Goal: Task Accomplishment & Management: Manage account settings

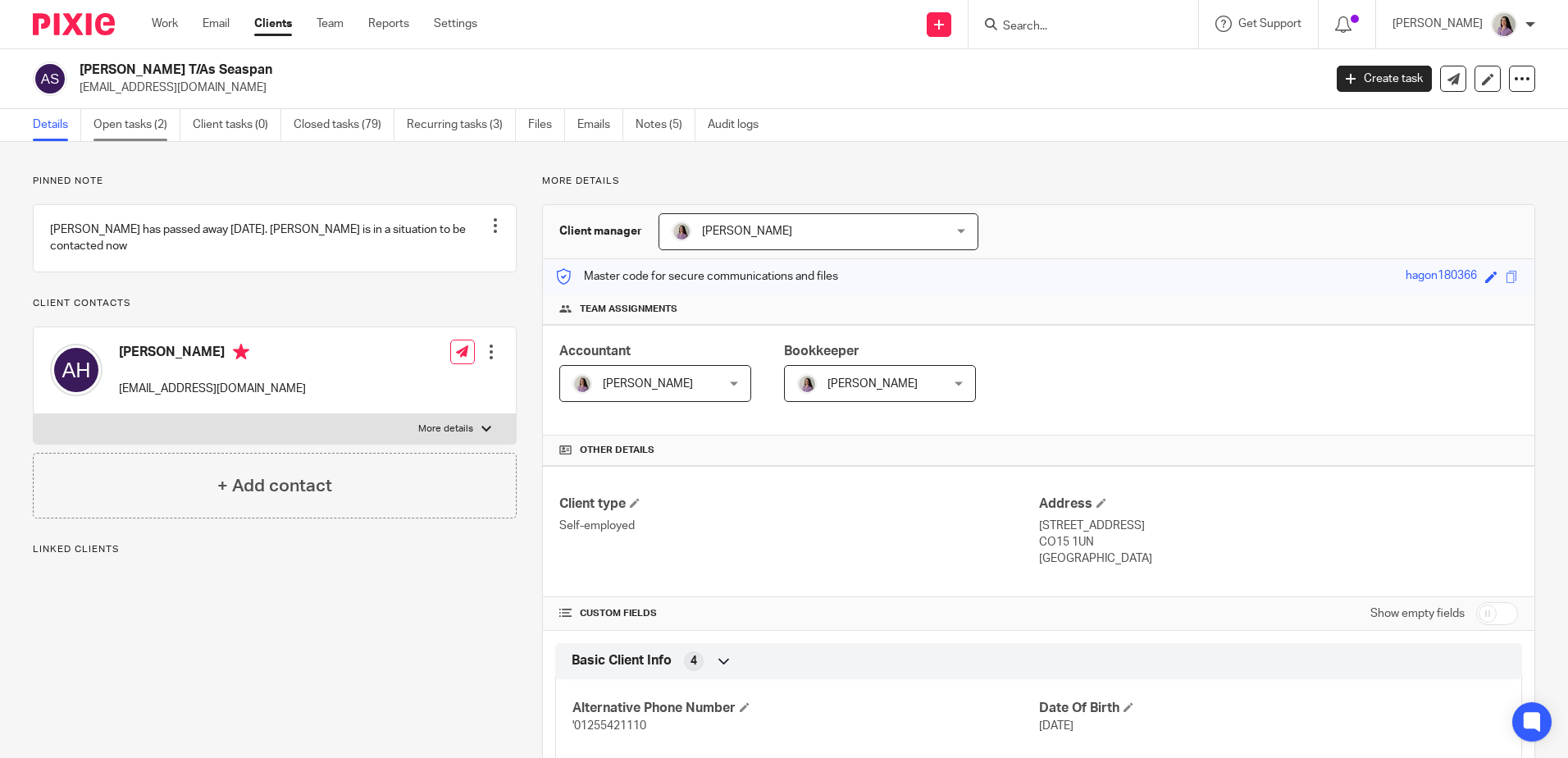
click at [132, 116] on link "Open tasks (2)" at bounding box center [137, 125] width 87 height 32
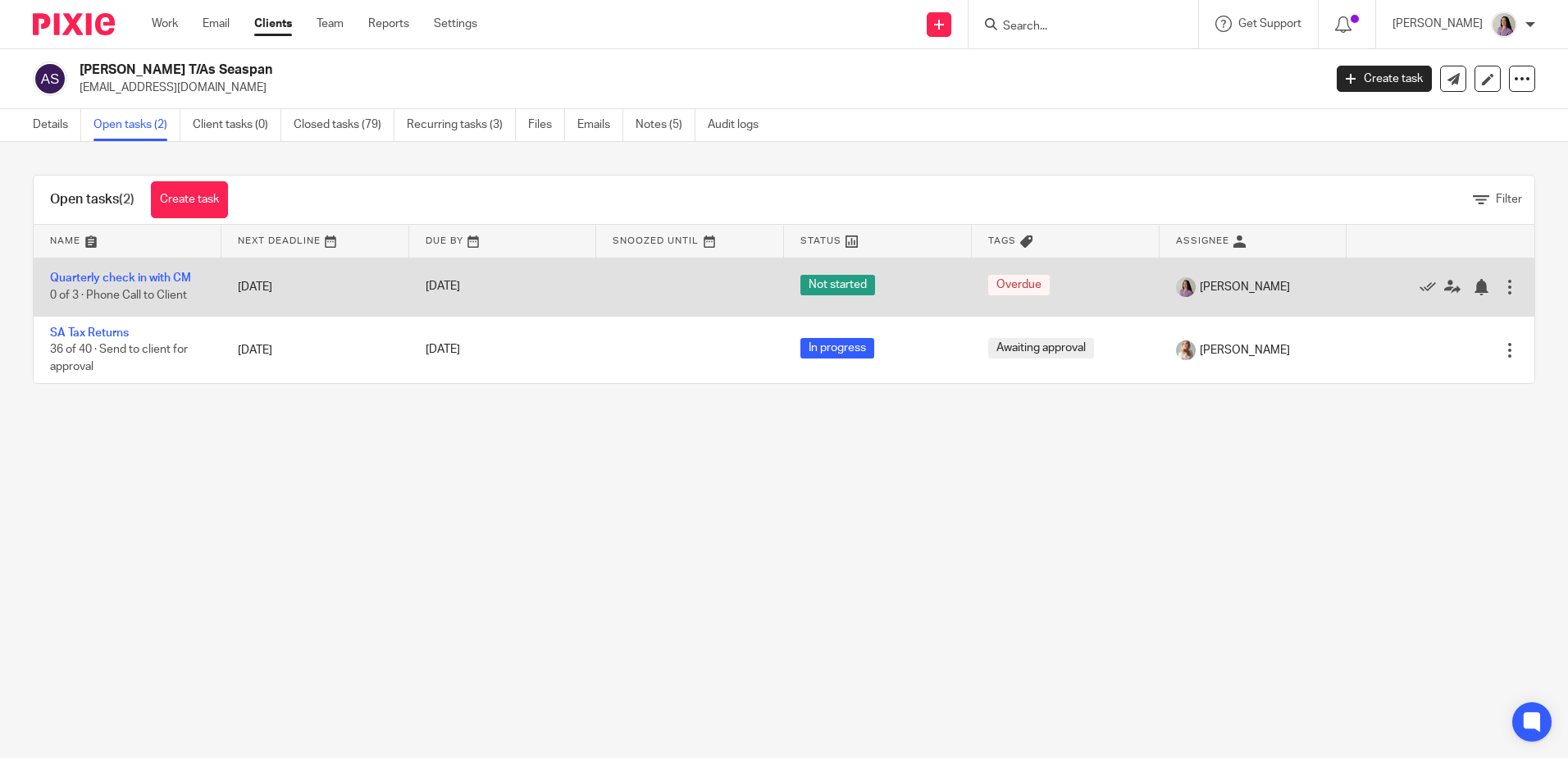
click at [1502, 292] on div at bounding box center [1511, 287] width 17 height 17
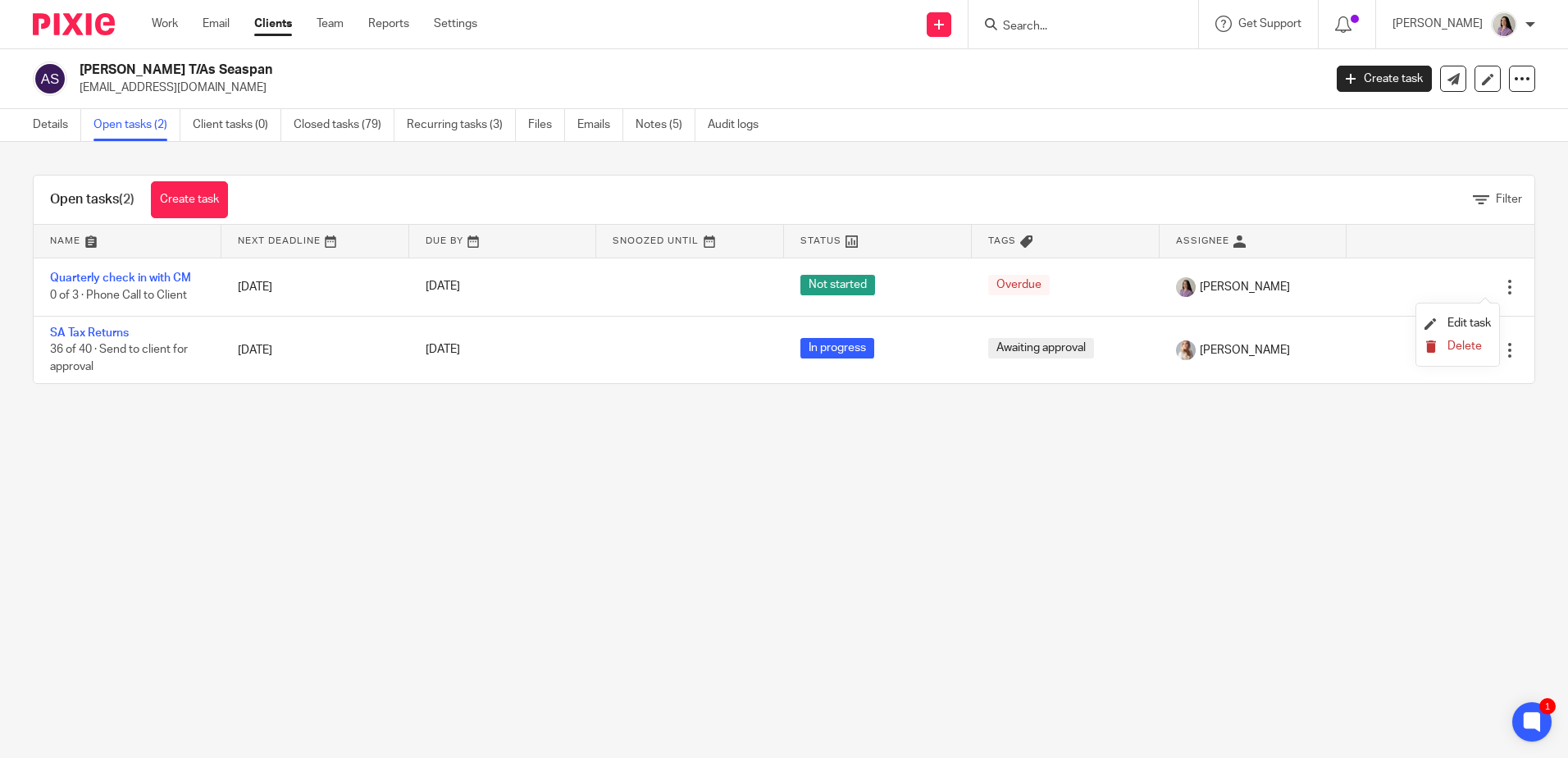
click at [1475, 351] on span "Delete" at bounding box center [1464, 347] width 34 height 11
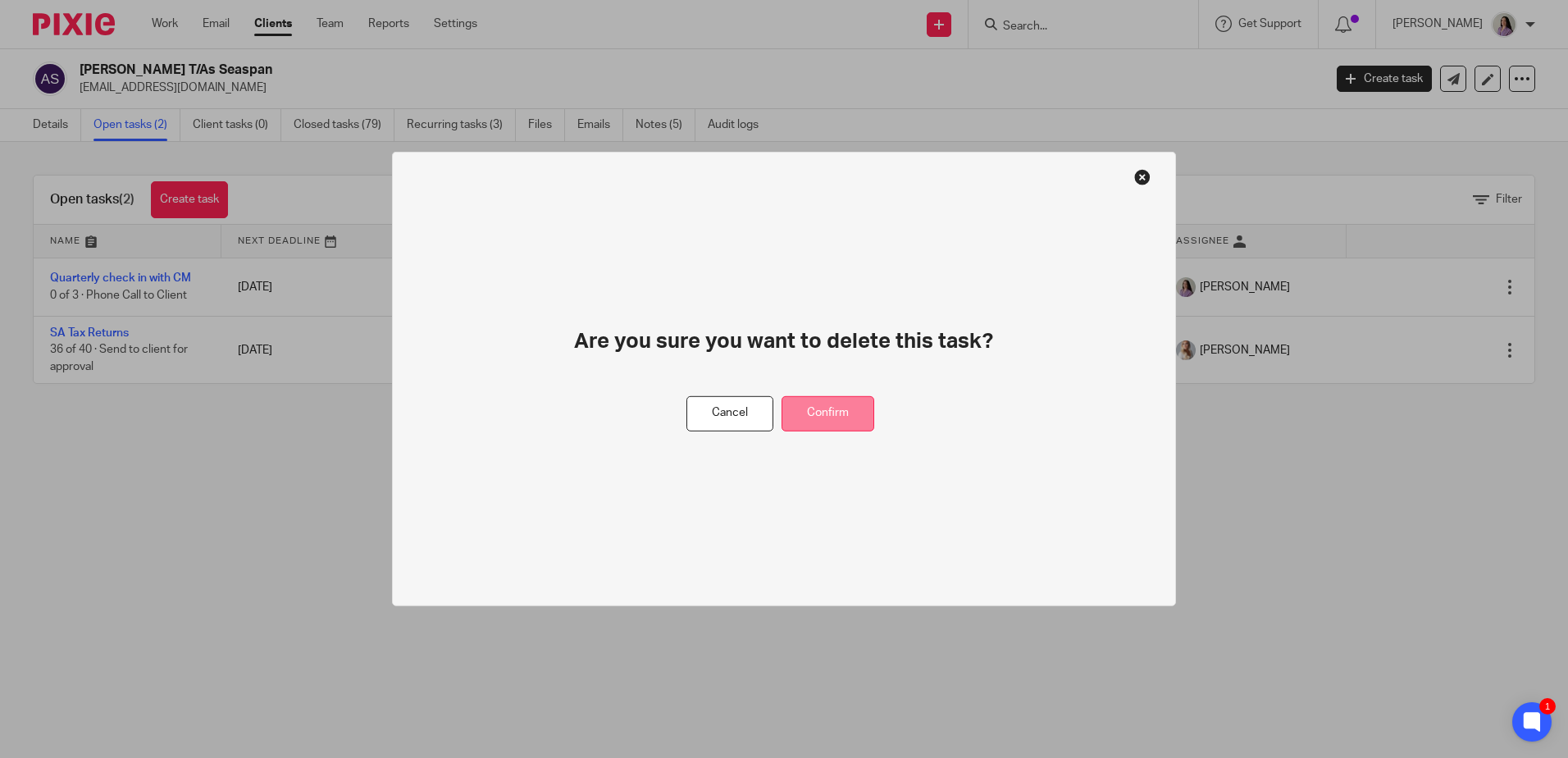
click at [845, 410] on button "Confirm" at bounding box center [828, 414] width 93 height 35
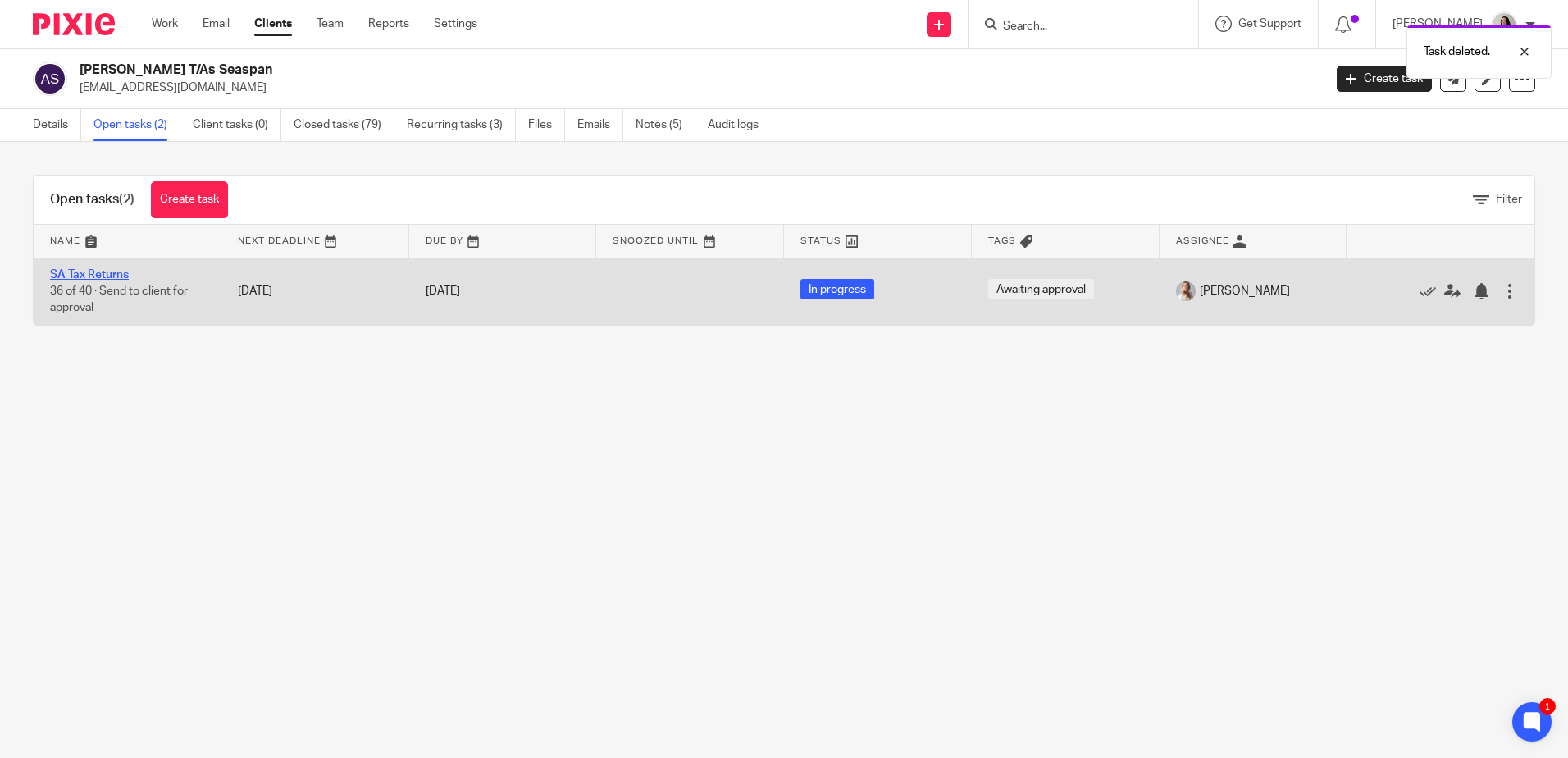
click at [99, 269] on link "SA Tax Returns" at bounding box center [89, 274] width 79 height 11
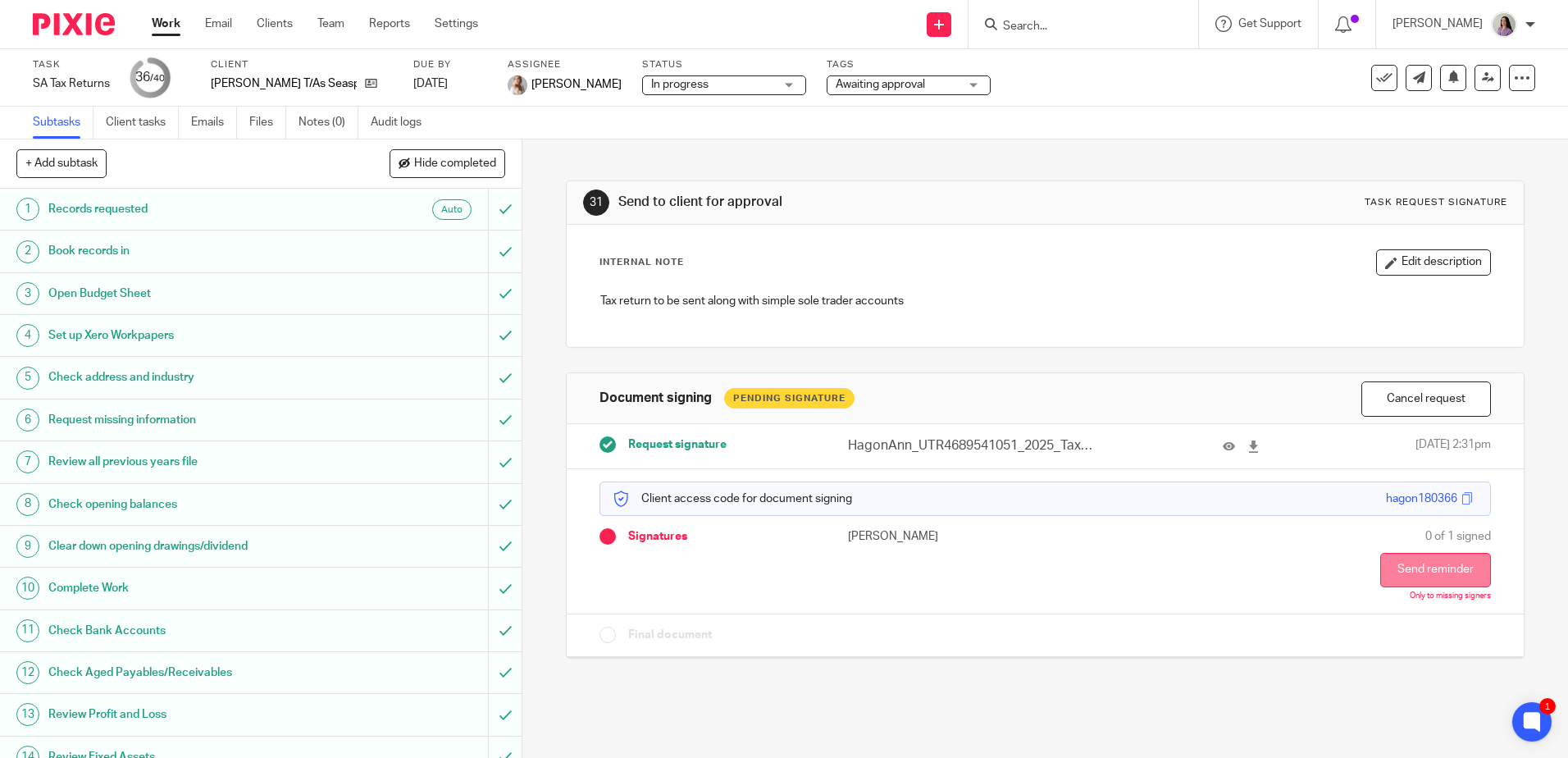
click at [1423, 555] on button "Send reminder" at bounding box center [1436, 570] width 111 height 34
